Goal: Task Accomplishment & Management: Use online tool/utility

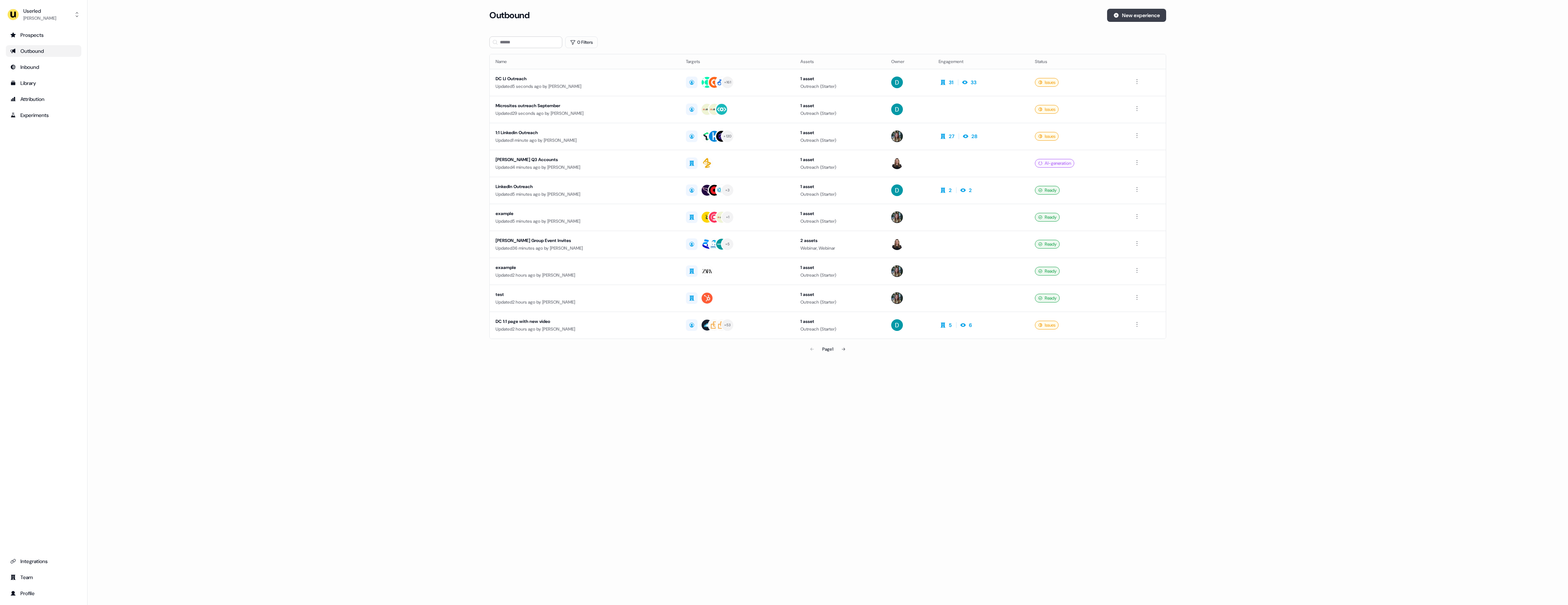
click at [1121, 19] on button "New experience" at bounding box center [1136, 15] width 59 height 13
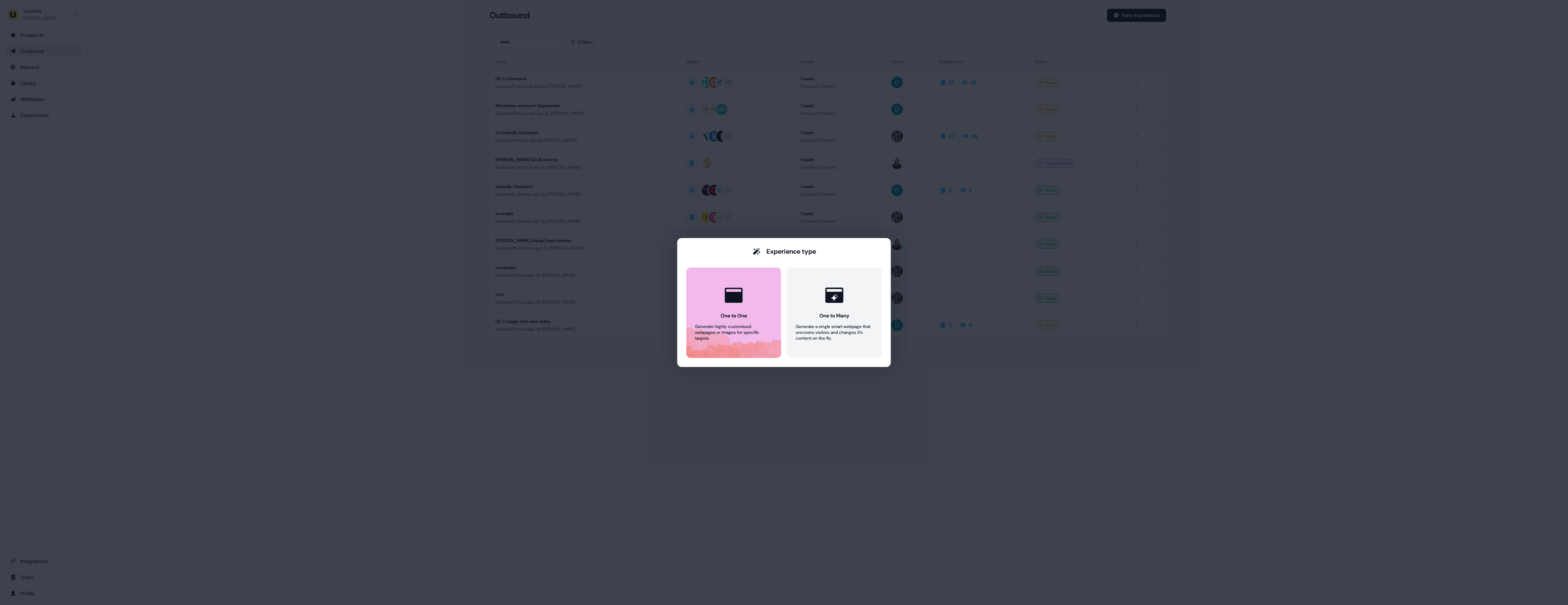
click at [718, 316] on button "One to One Generate highly customised webpages or images for specific targets." at bounding box center [733, 313] width 95 height 91
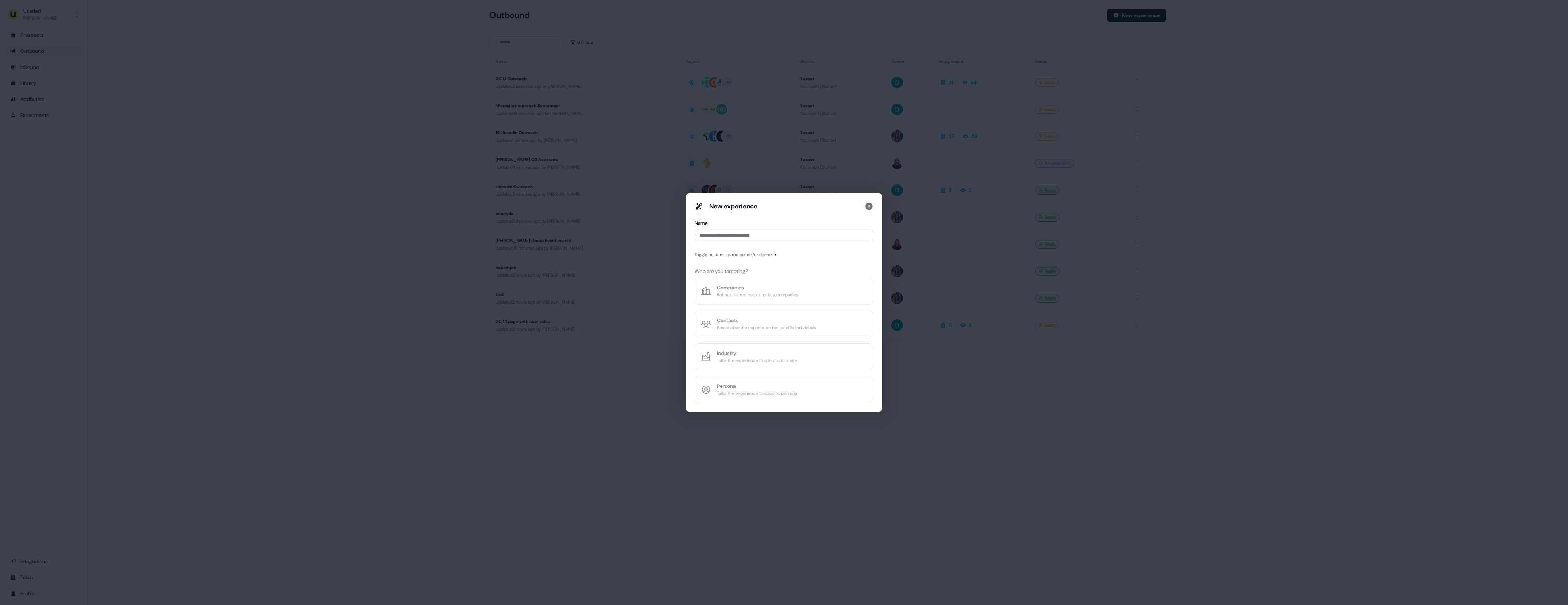
click at [872, 206] on icon at bounding box center [869, 206] width 7 height 7
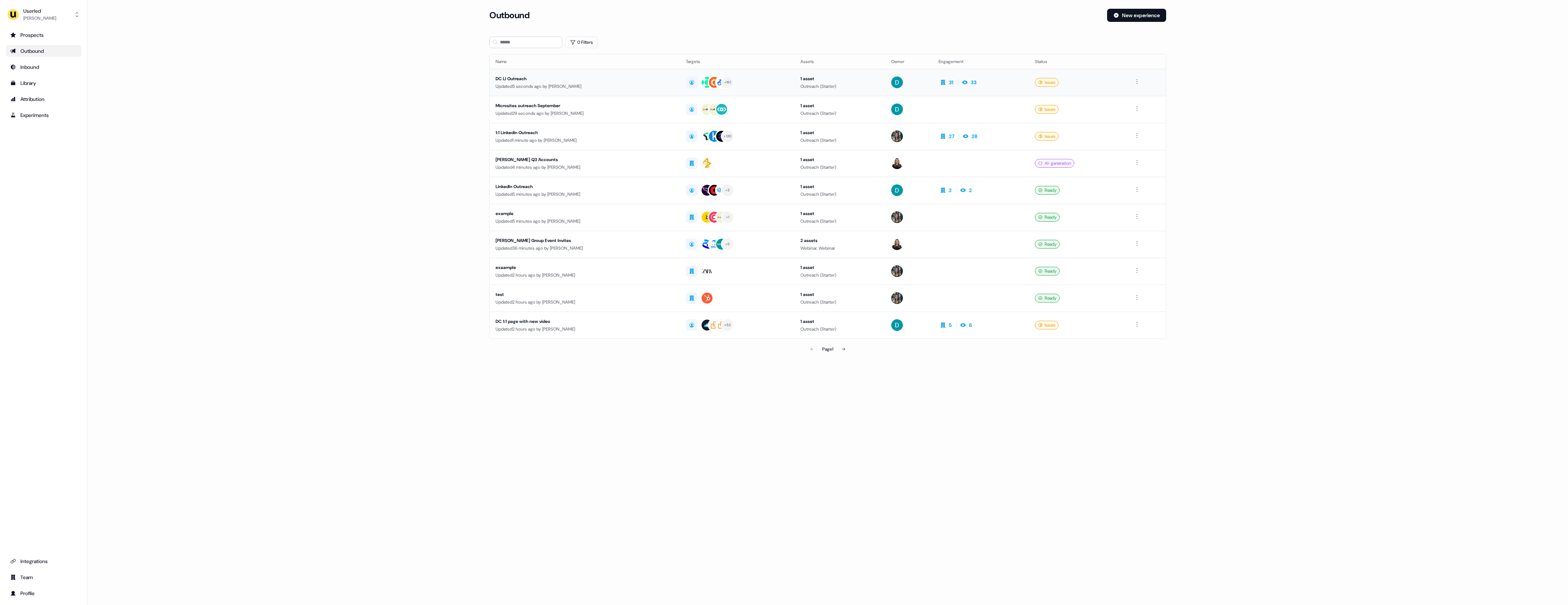
click at [542, 80] on div "DC LI Outreach" at bounding box center [585, 79] width 179 height 7
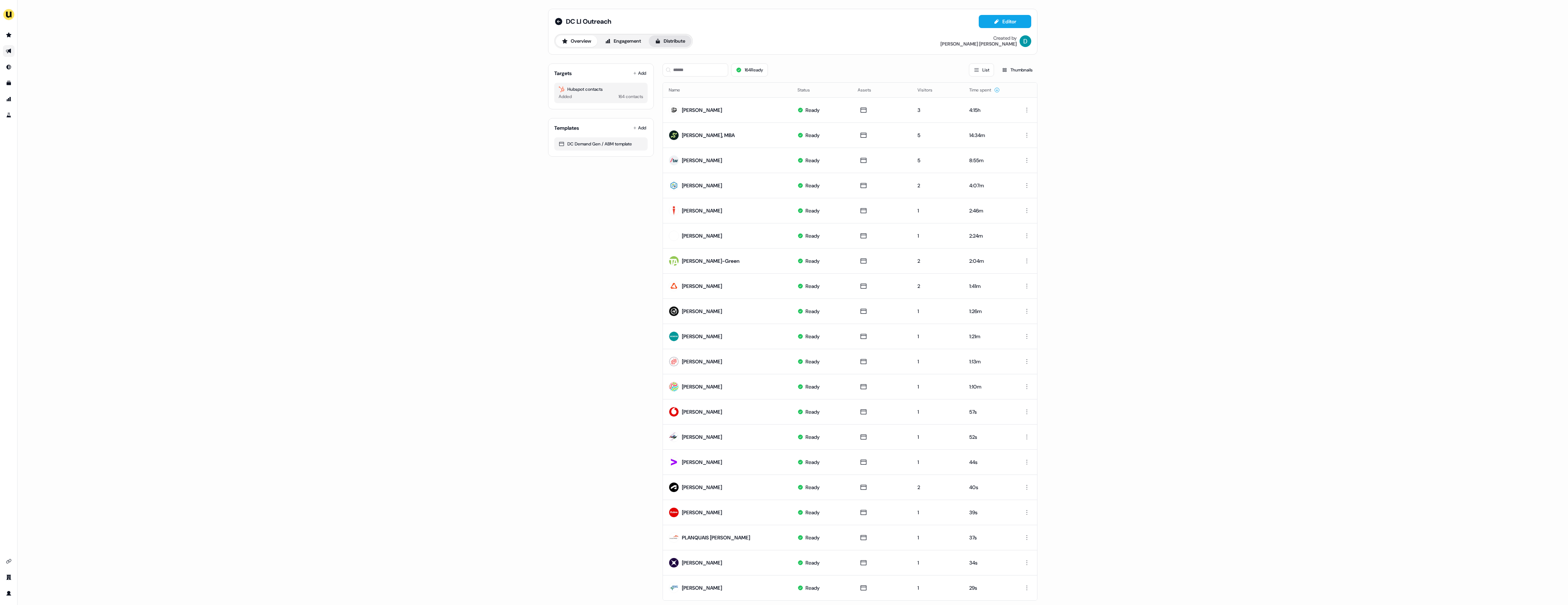
click at [668, 43] on button "Distribute" at bounding box center [670, 41] width 43 height 12
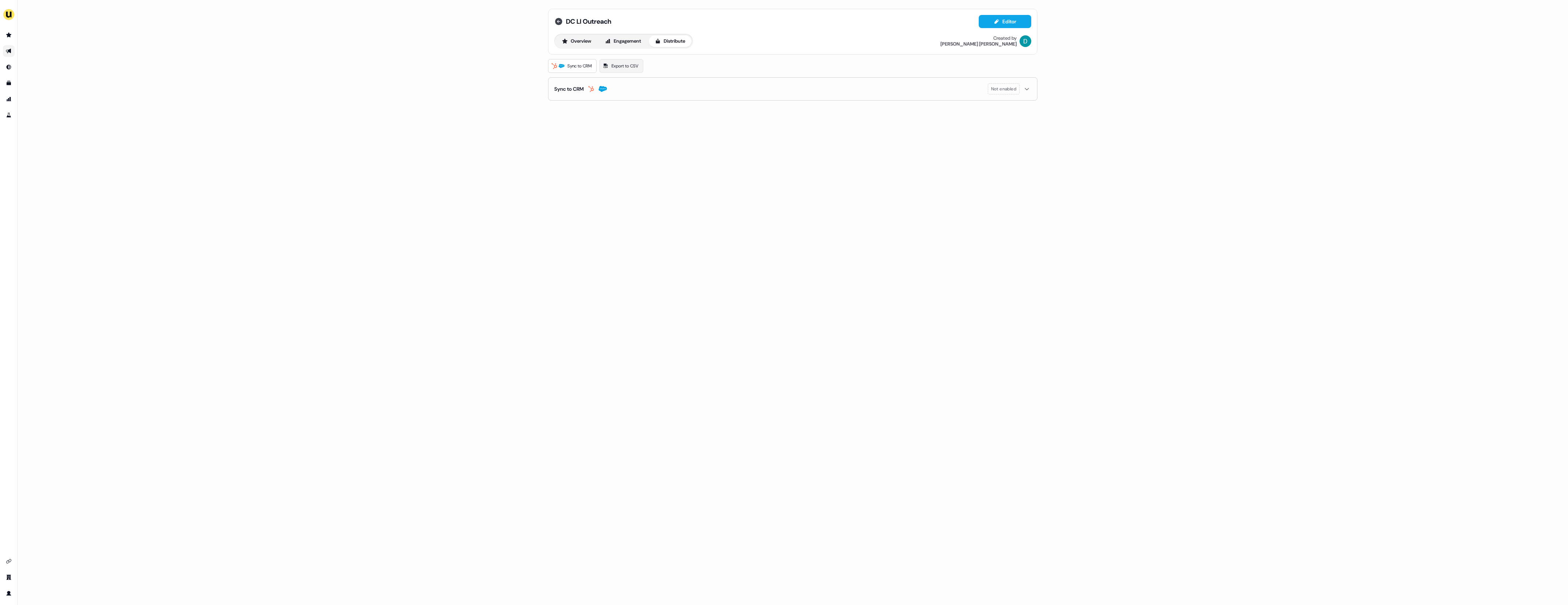
click at [562, 23] on icon at bounding box center [559, 21] width 9 height 9
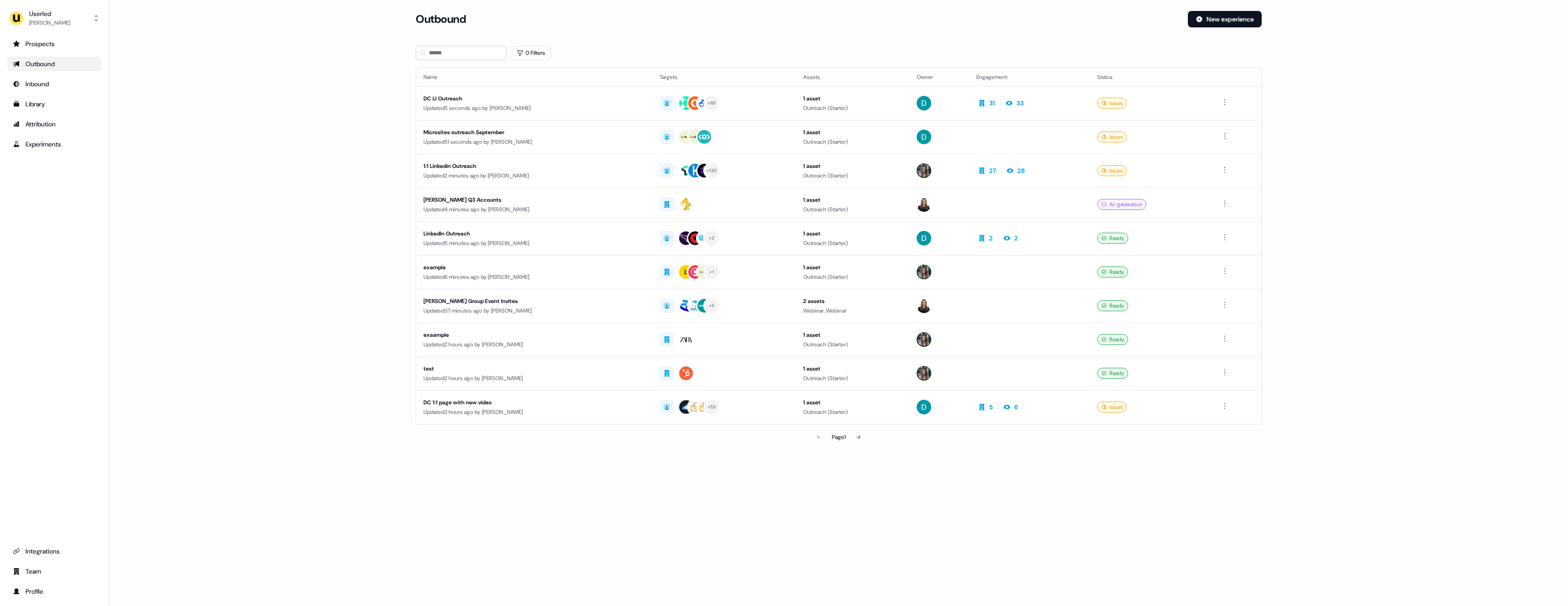
click at [321, 213] on main "Loading... Outbound New experience 0 Filters Name Targets Assets Owner Engageme…" at bounding box center [838, 241] width 1458 height 461
click at [531, 103] on div "DC LI Outreach" at bounding box center [534, 98] width 221 height 9
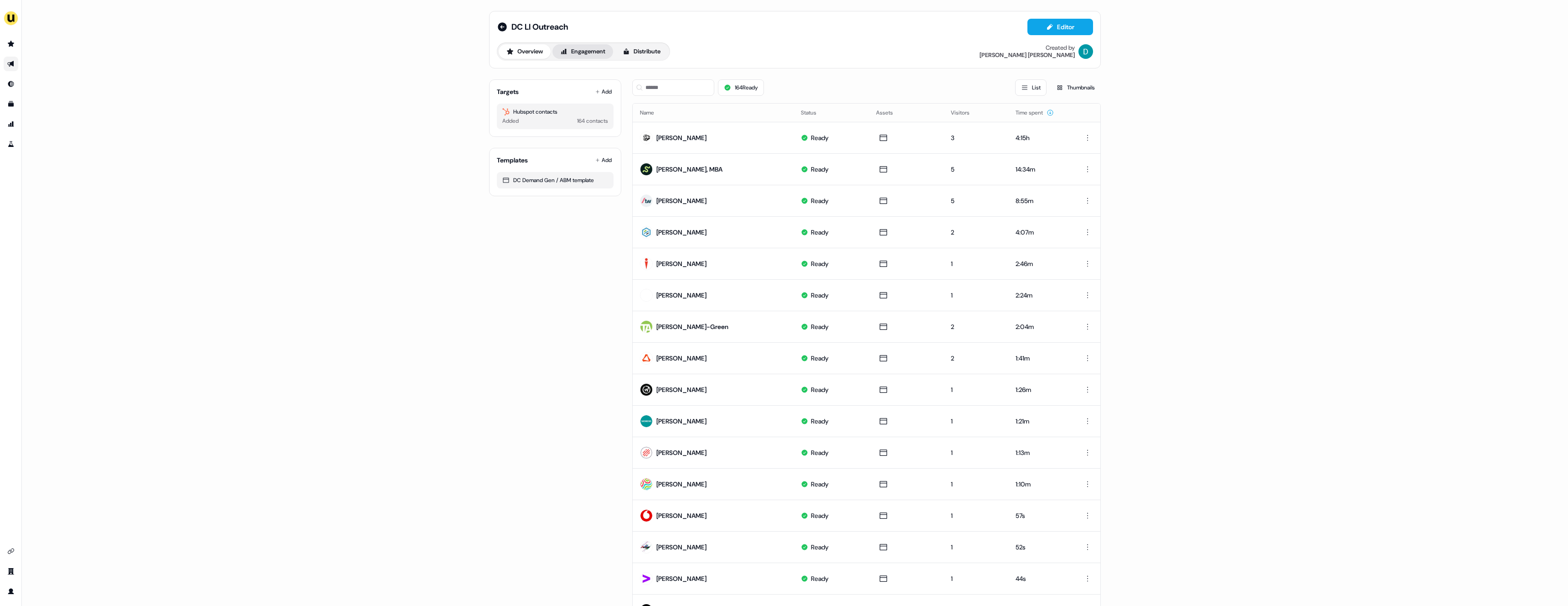
click at [603, 58] on button "Engagement" at bounding box center [583, 51] width 61 height 14
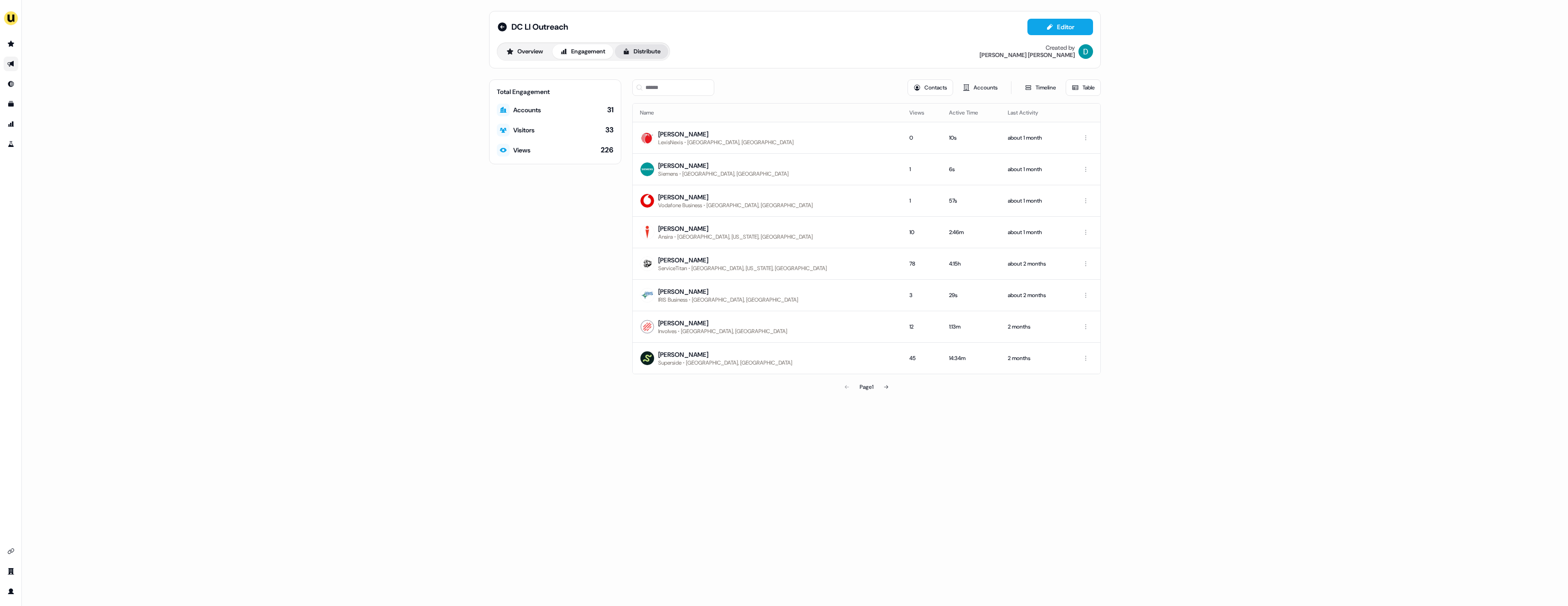
click at [637, 53] on button "Distribute" at bounding box center [641, 51] width 53 height 14
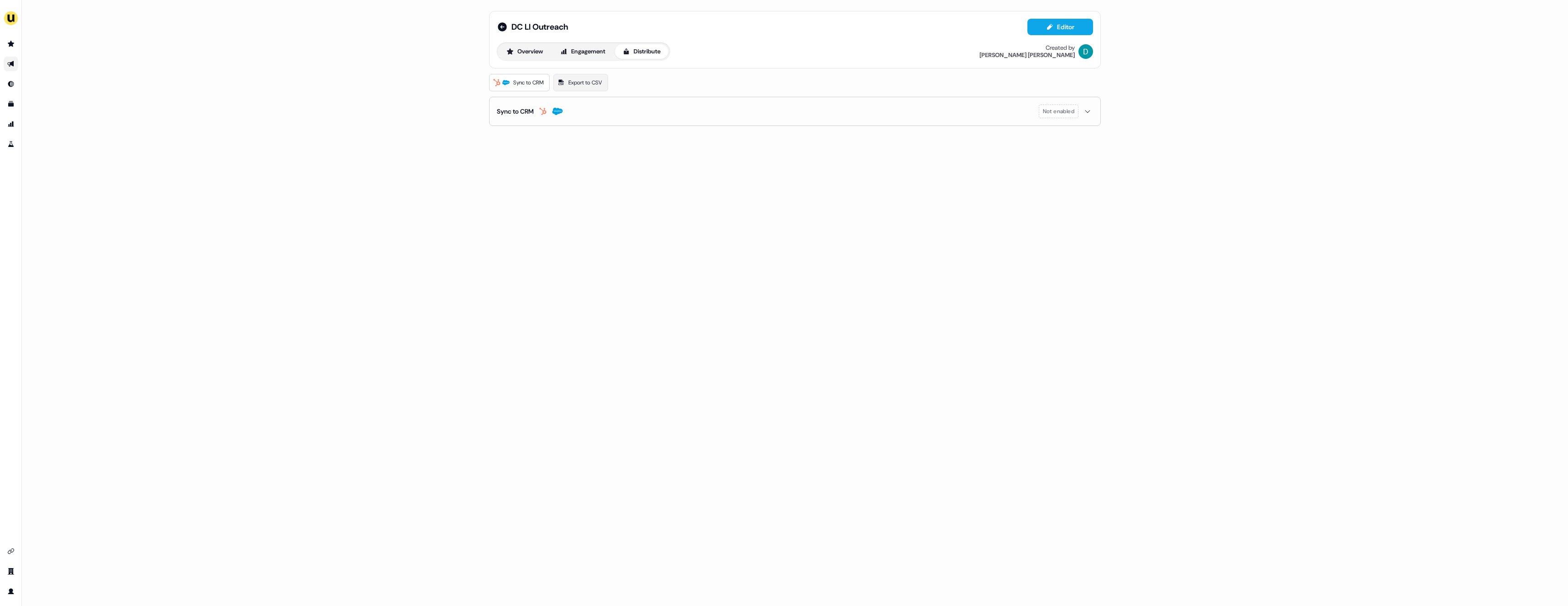
click at [1103, 111] on div "DC LI Outreach Editor Overview Engagement Distribute Created by [PERSON_NAME] S…" at bounding box center [794, 69] width 634 height 137
click at [1095, 110] on div "Sync to CRM Not enabled" at bounding box center [795, 111] width 612 height 29
click at [1092, 110] on icon "button" at bounding box center [1087, 111] width 11 height 8
click at [503, 26] on icon at bounding box center [502, 27] width 9 height 9
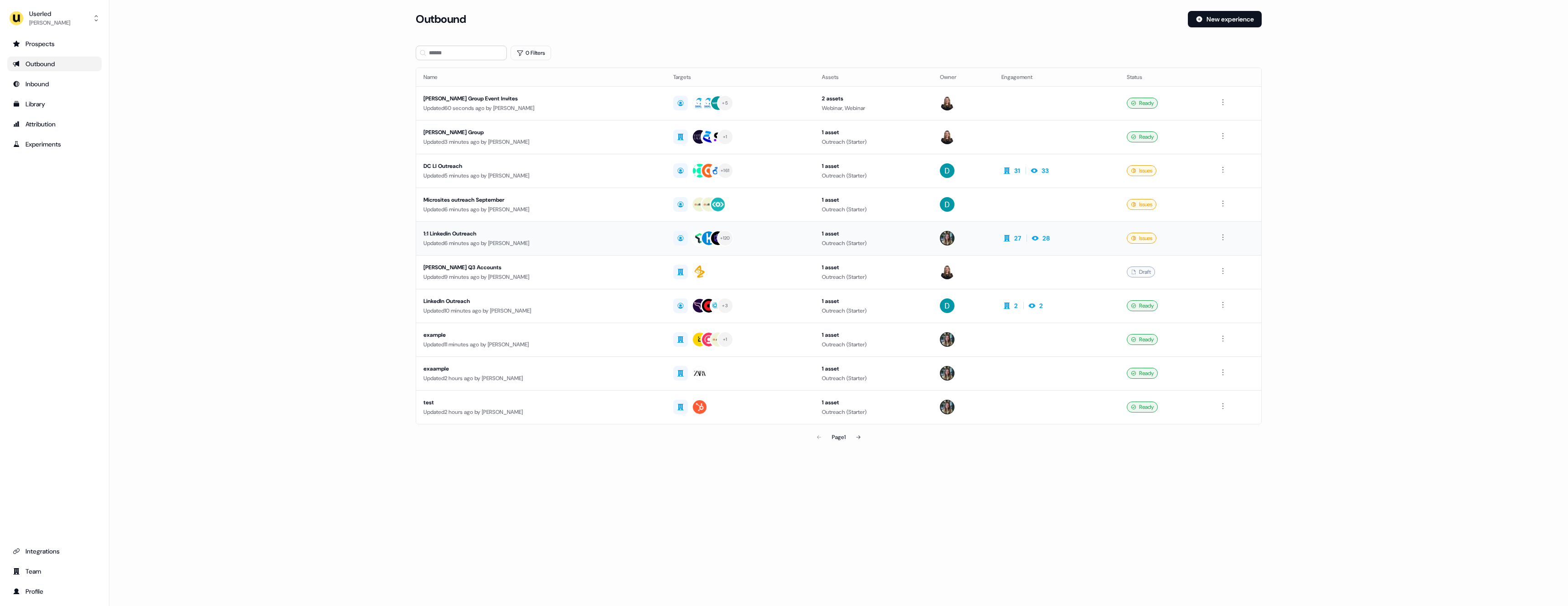
click at [473, 244] on div "Updated 6 minutes ago by [PERSON_NAME]" at bounding box center [541, 243] width 235 height 9
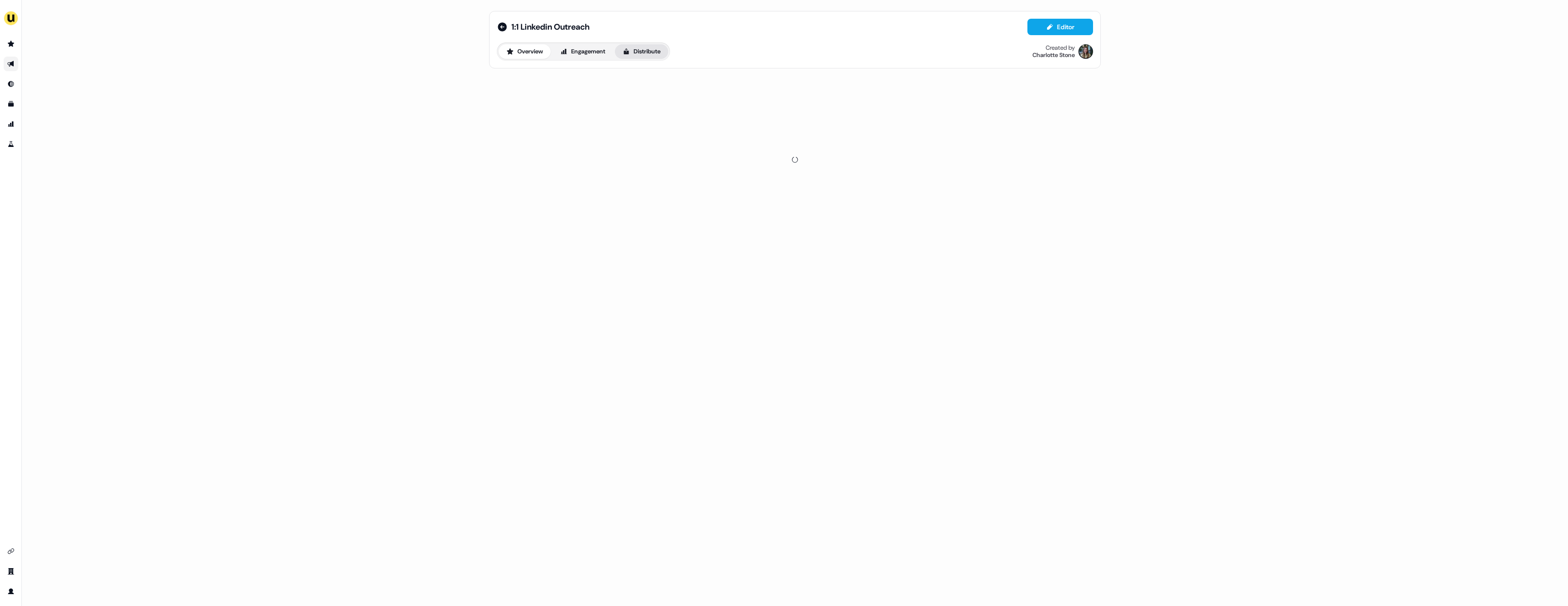
click at [650, 57] on button "Distribute" at bounding box center [641, 51] width 53 height 14
click at [1083, 107] on icon "button" at bounding box center [1087, 111] width 11 height 8
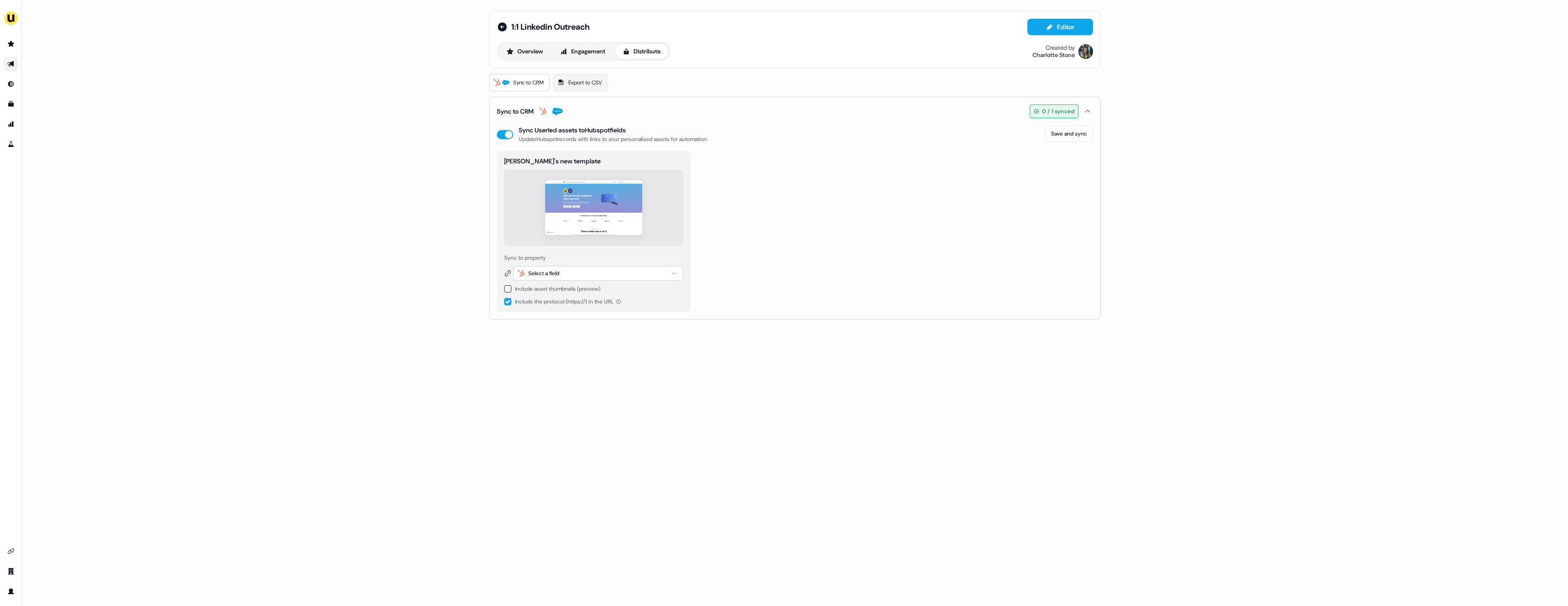
click at [1084, 107] on icon "button" at bounding box center [1087, 111] width 11 height 8
